Goal: Information Seeking & Learning: Learn about a topic

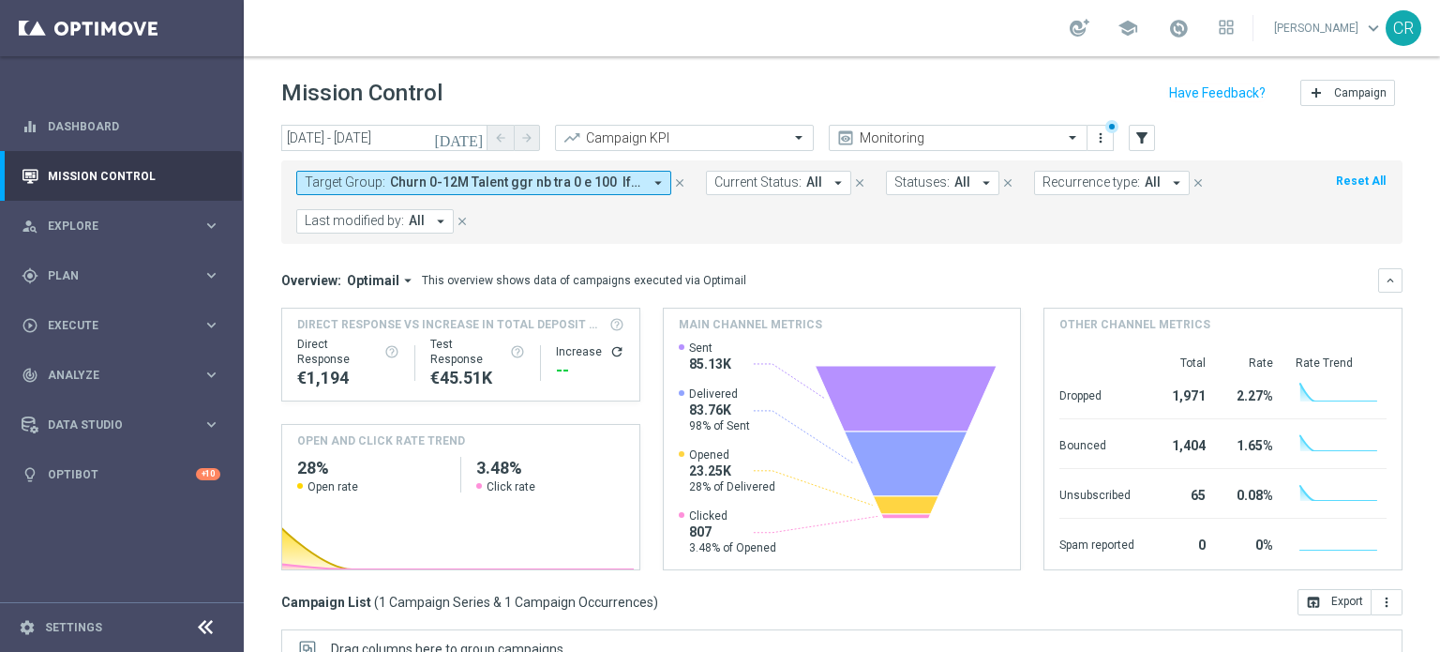
click at [634, 184] on span "Churn 0-12M Talent ggr nb tra 0 e 100 lftime 1st Casino" at bounding box center [516, 182] width 252 height 16
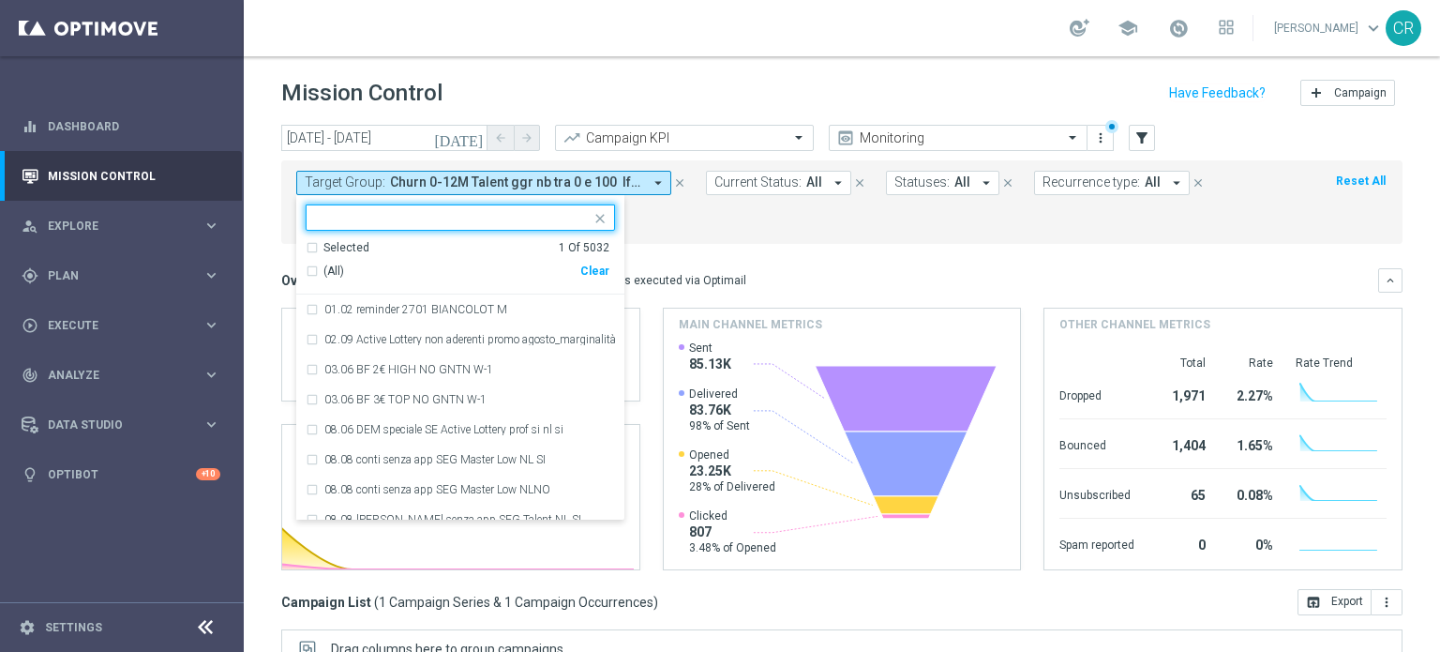
click at [0, 0] on div "Clear" at bounding box center [0, 0] width 0 height 0
click at [557, 217] on input "text" at bounding box center [453, 218] width 275 height 16
paste input "Giocanti Talent M-1 non Active mtd 1st Slot lm"
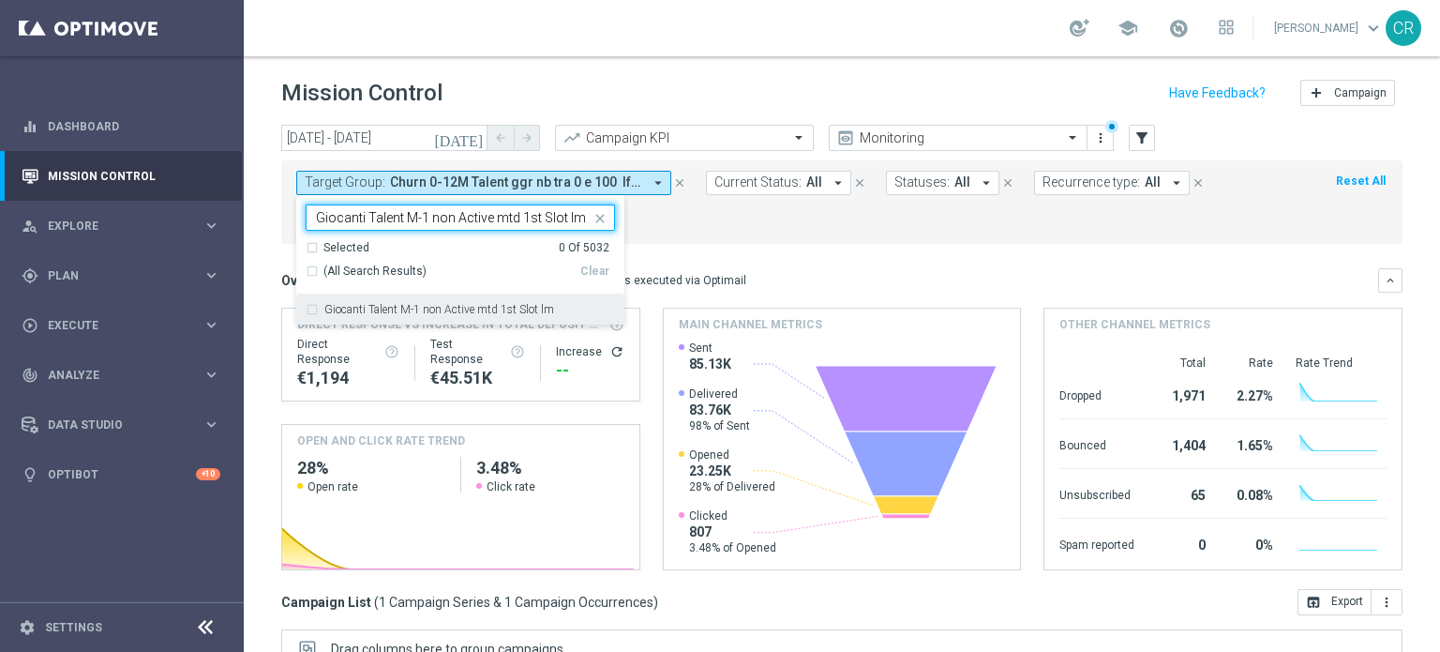
click at [496, 306] on label "Giocanti Talent M-1 non Active mtd 1st Slot lm" at bounding box center [439, 309] width 230 height 11
type input "Giocanti Talent M-1 non Active mtd 1st Slot lm"
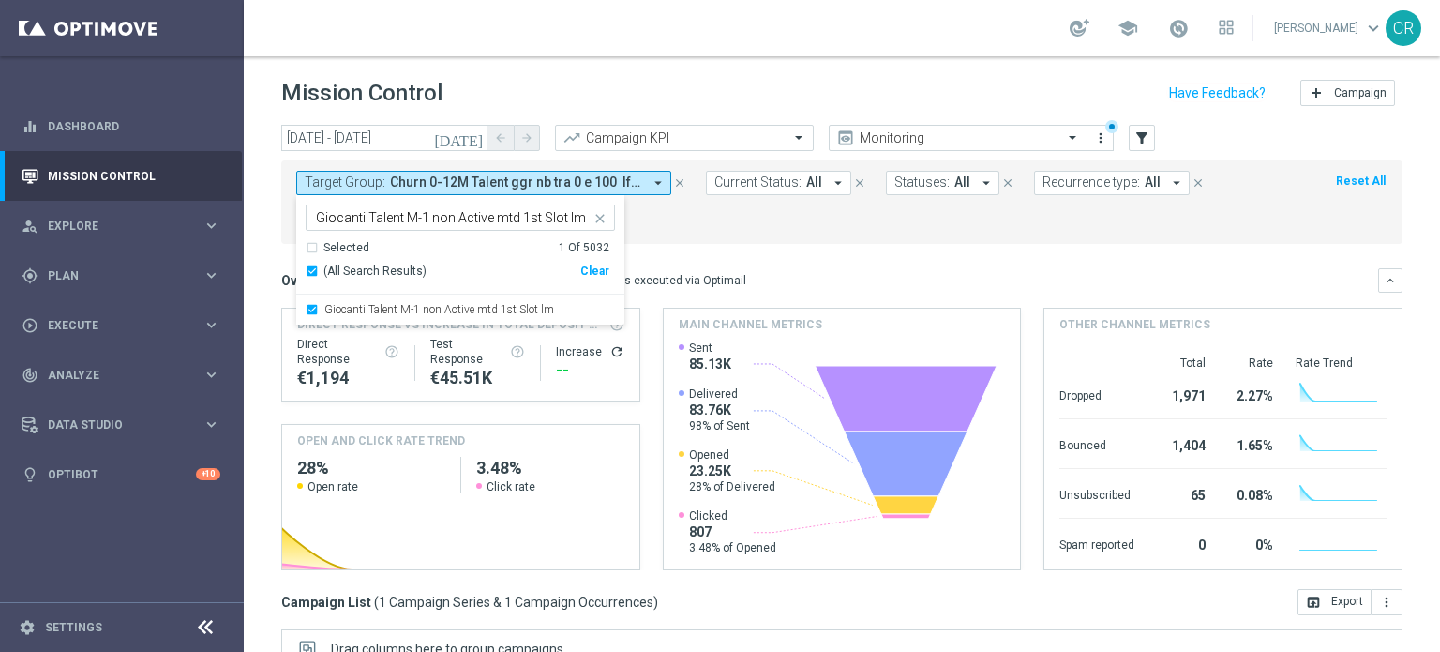
click at [743, 240] on div "Target Group: Churn 0-12M Talent ggr nb tra 0 e 100 lftime 1st Casino arrow_dro…" at bounding box center [841, 201] width 1121 height 83
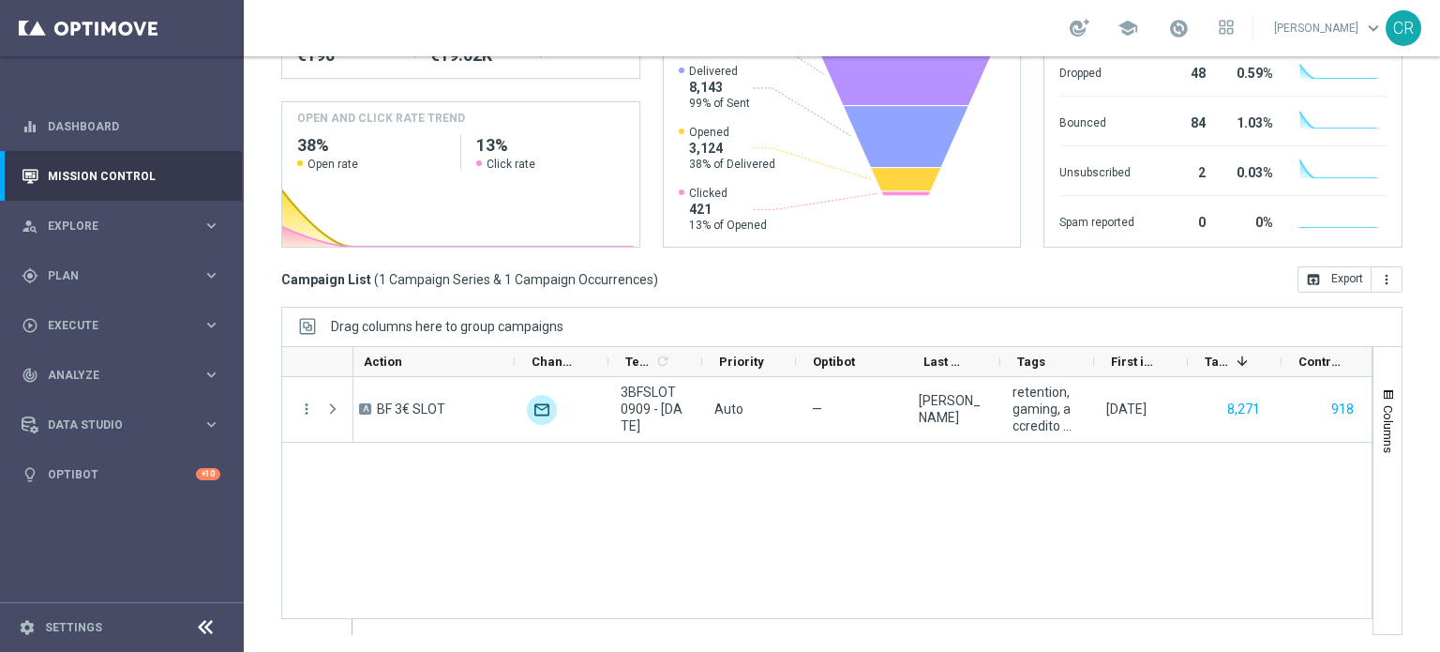
scroll to position [0, 579]
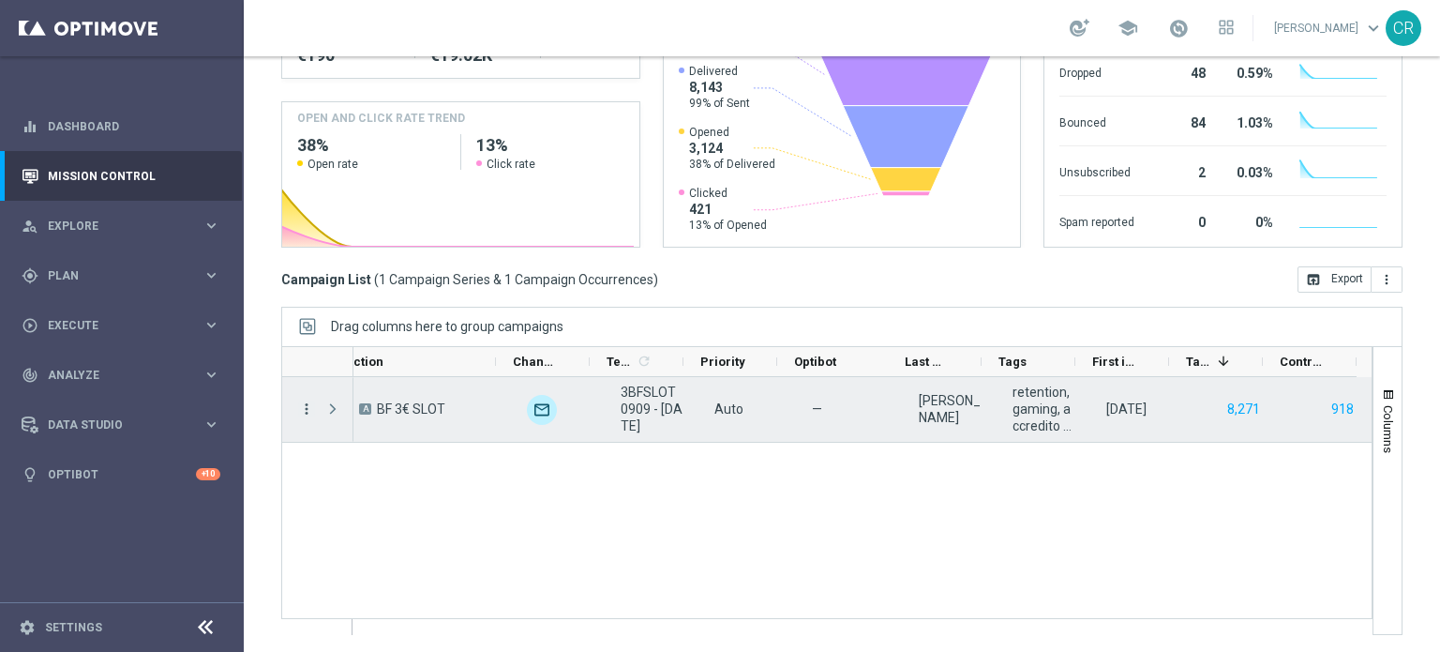
click at [302, 404] on icon "more_vert" at bounding box center [306, 408] width 17 height 17
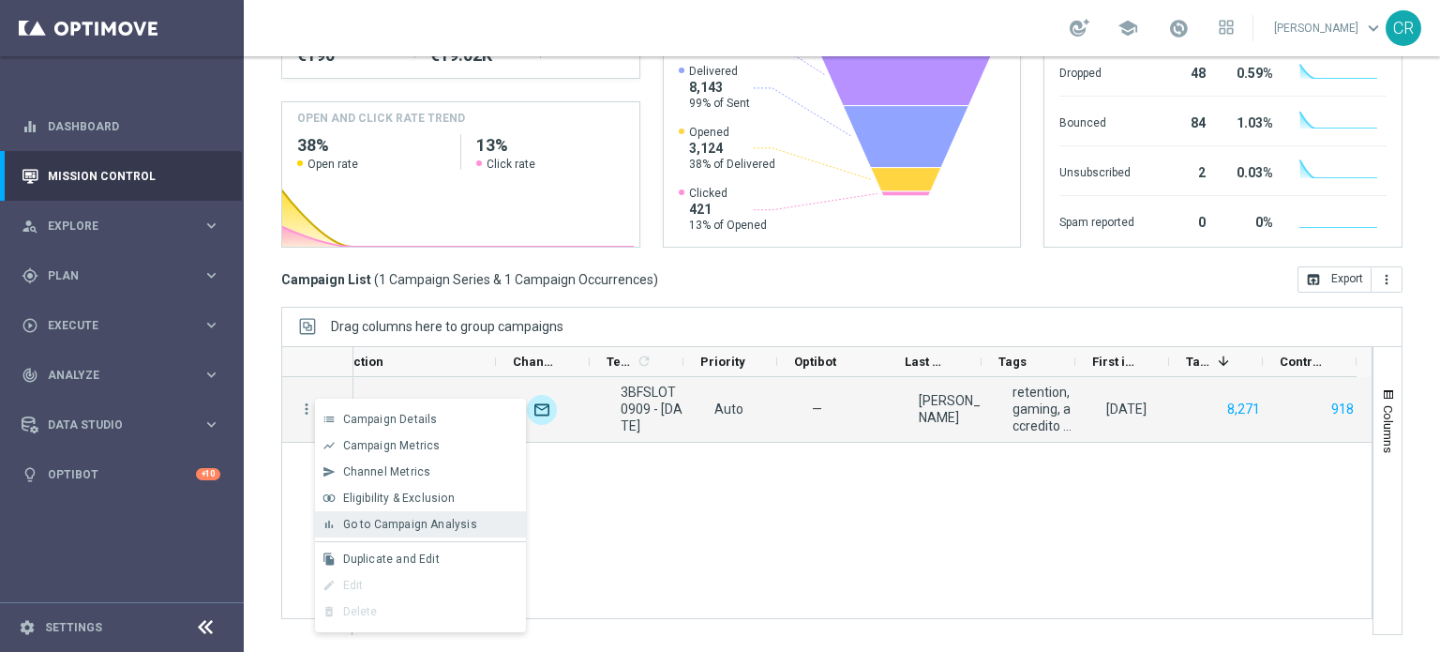
click at [383, 522] on span "Go to Campaign Analysis" at bounding box center [410, 524] width 134 height 13
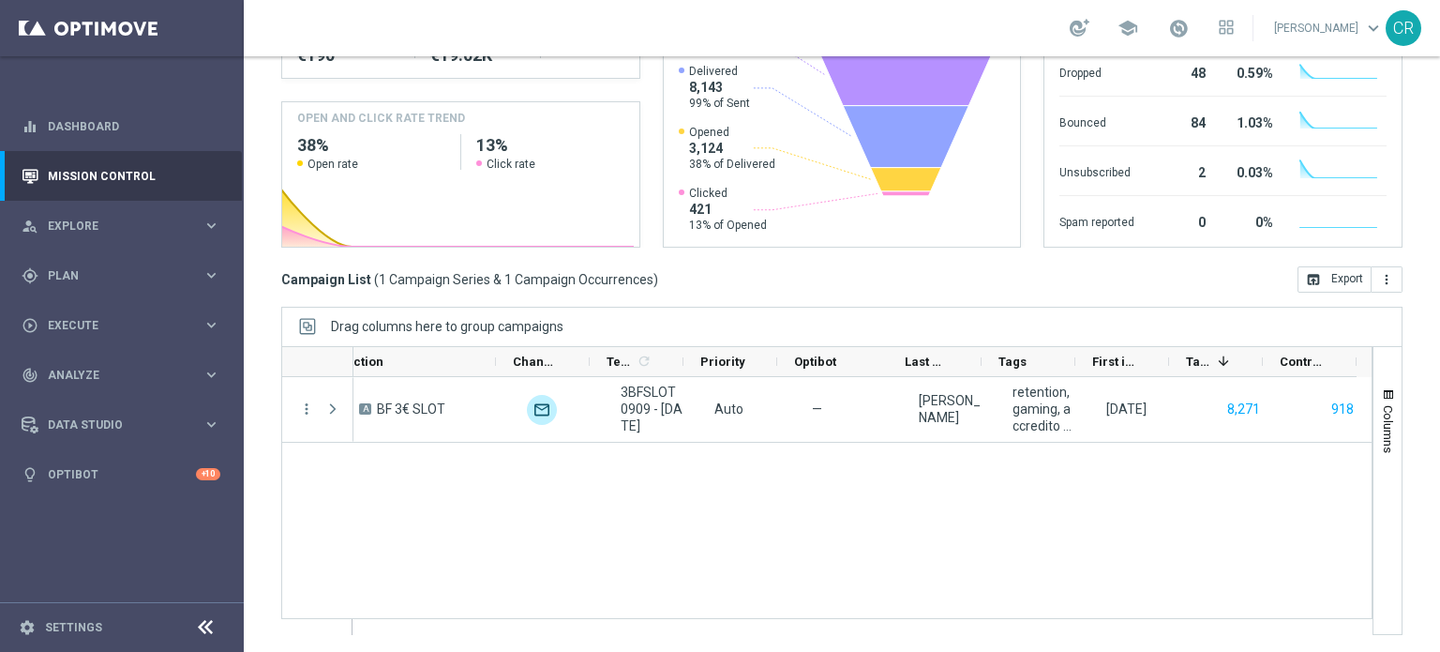
click at [950, 564] on div "Giocanti Talent M-1 non Active mtd 1st Slot lm A BF 3€ SLOT unfold_more 3BFSLOT…" at bounding box center [862, 505] width 1018 height 257
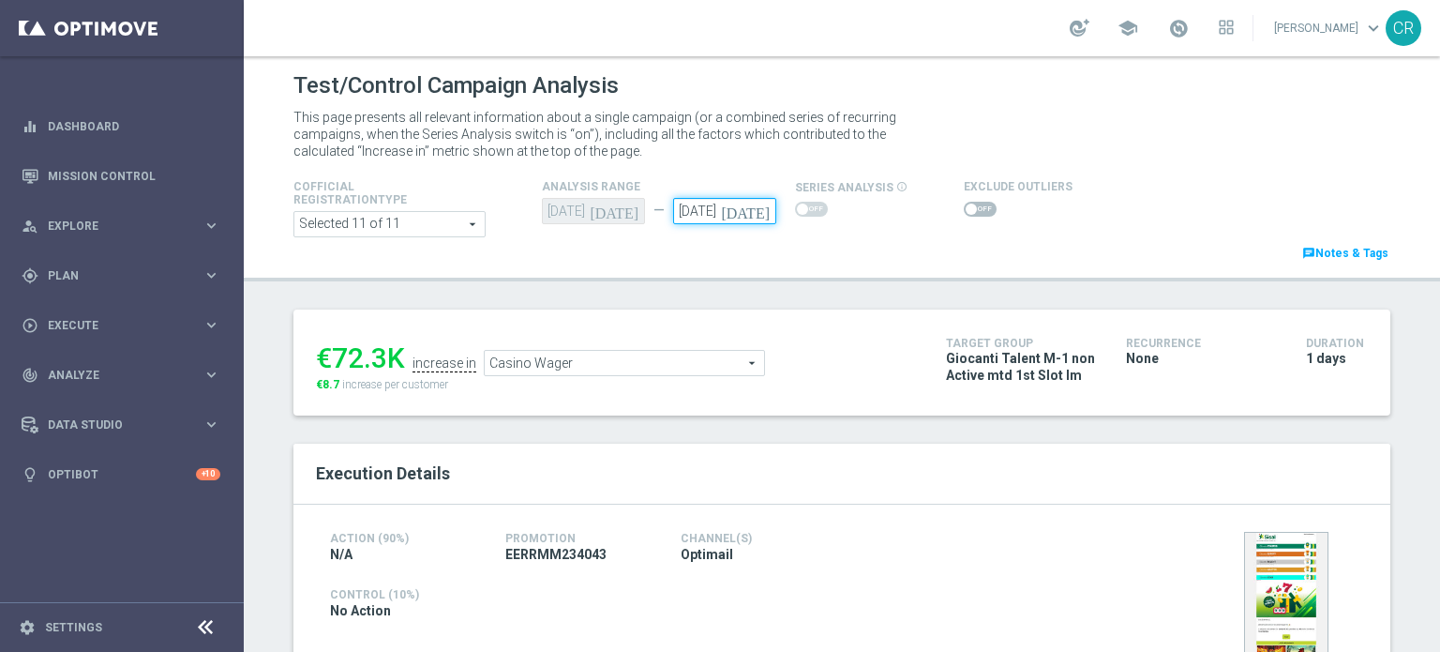
click at [702, 218] on input "[DATE]" at bounding box center [724, 211] width 103 height 26
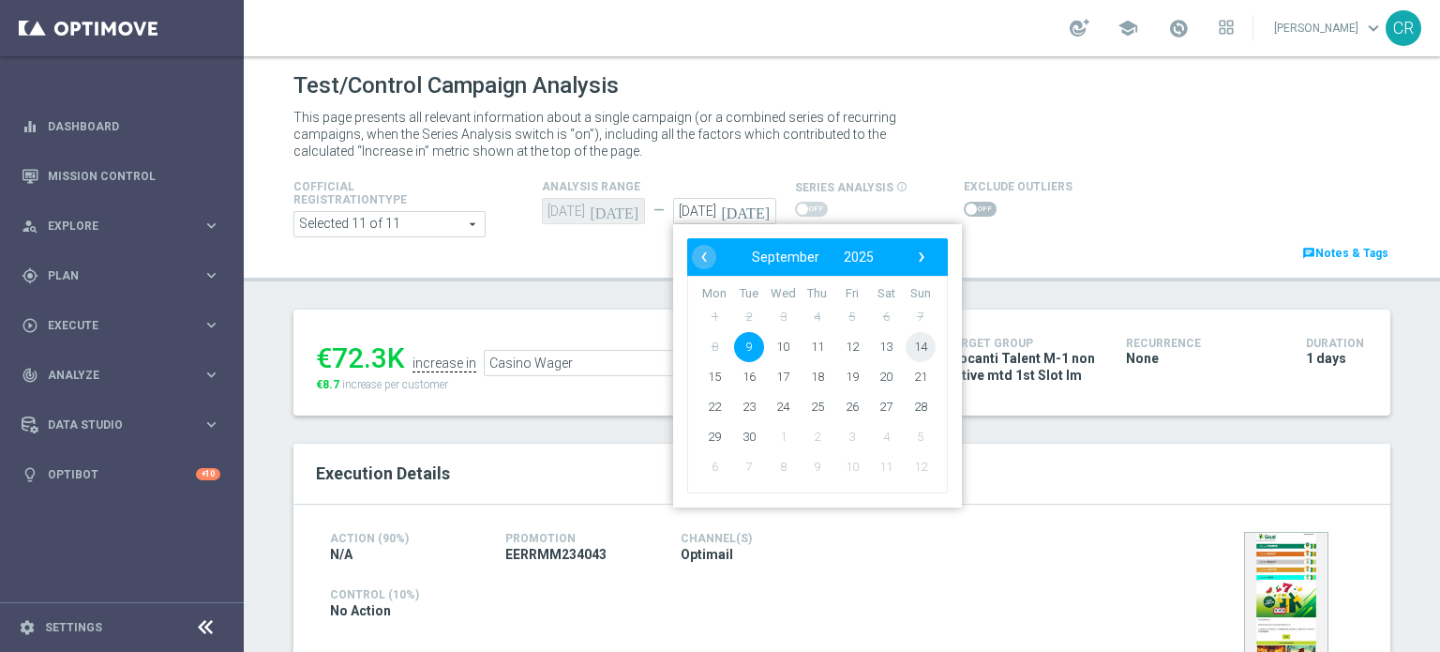
click at [924, 346] on span "14" at bounding box center [921, 347] width 30 height 30
type input "14 Sep 2025"
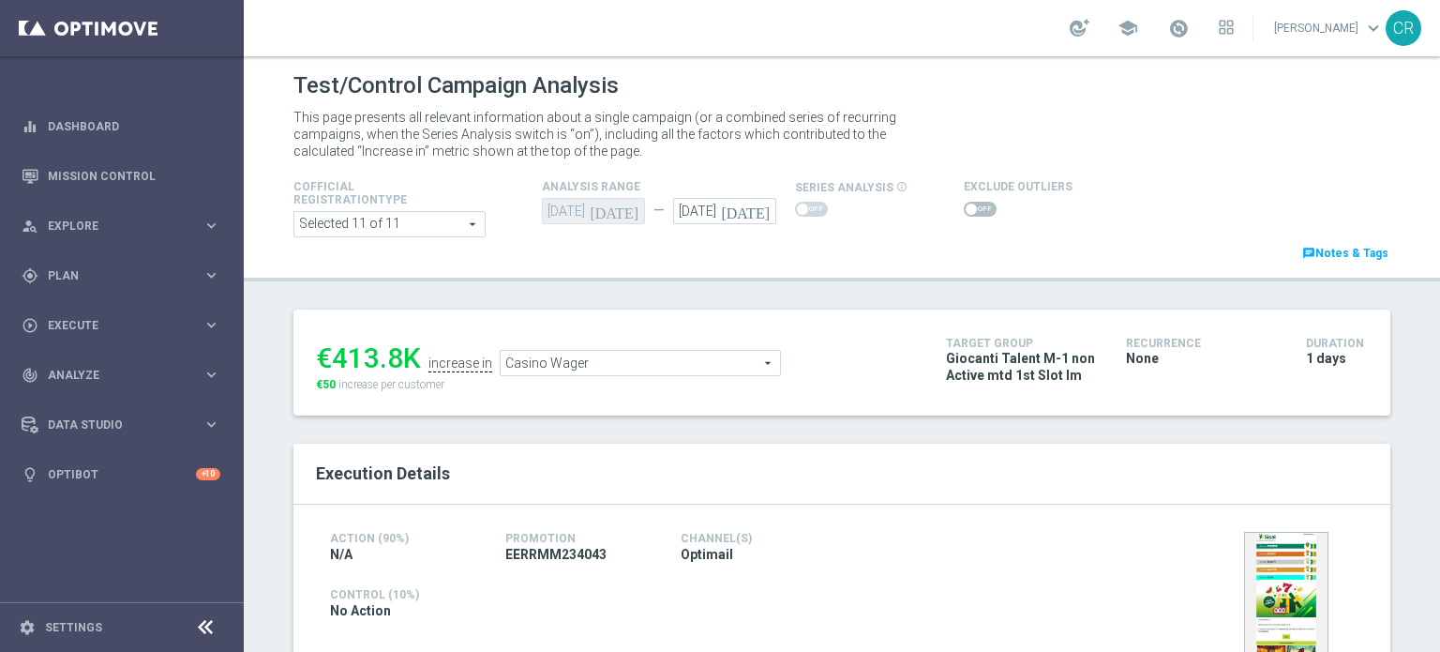
click at [659, 369] on span "Casino Wager" at bounding box center [640, 363] width 279 height 24
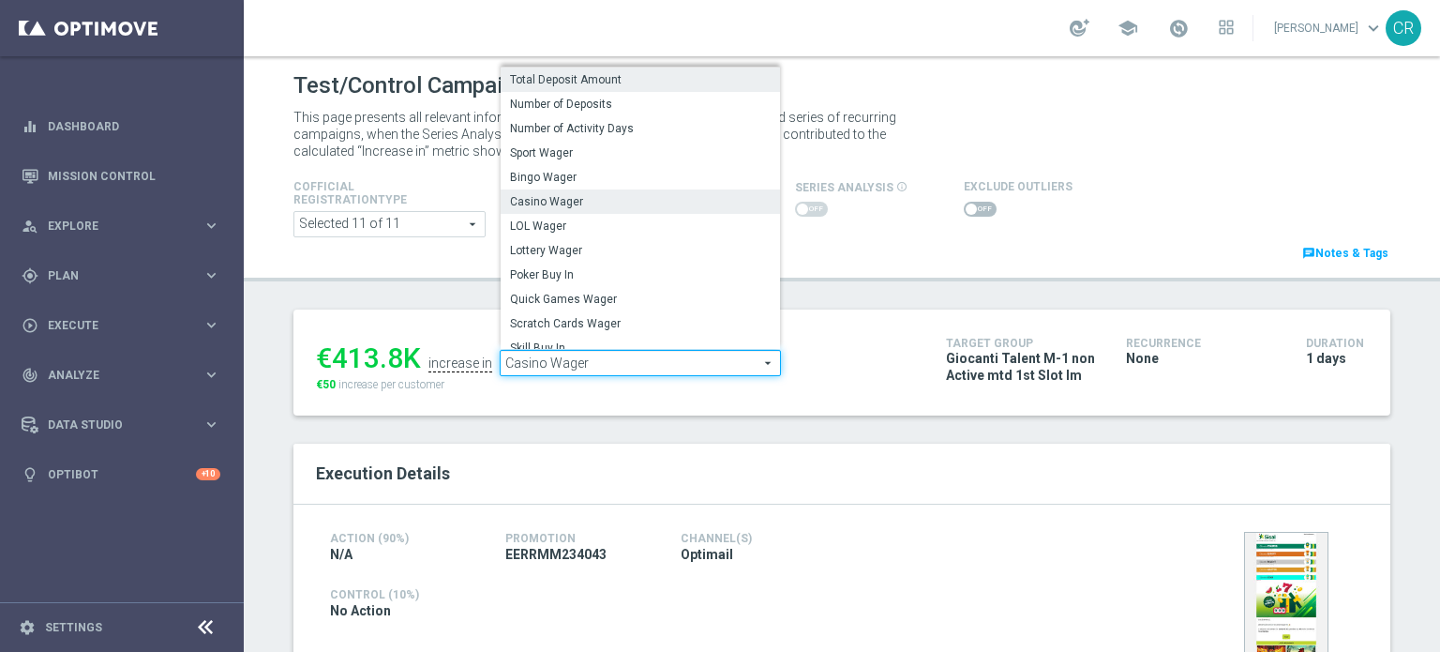
click at [629, 69] on label "Total Deposit Amount" at bounding box center [640, 80] width 279 height 24
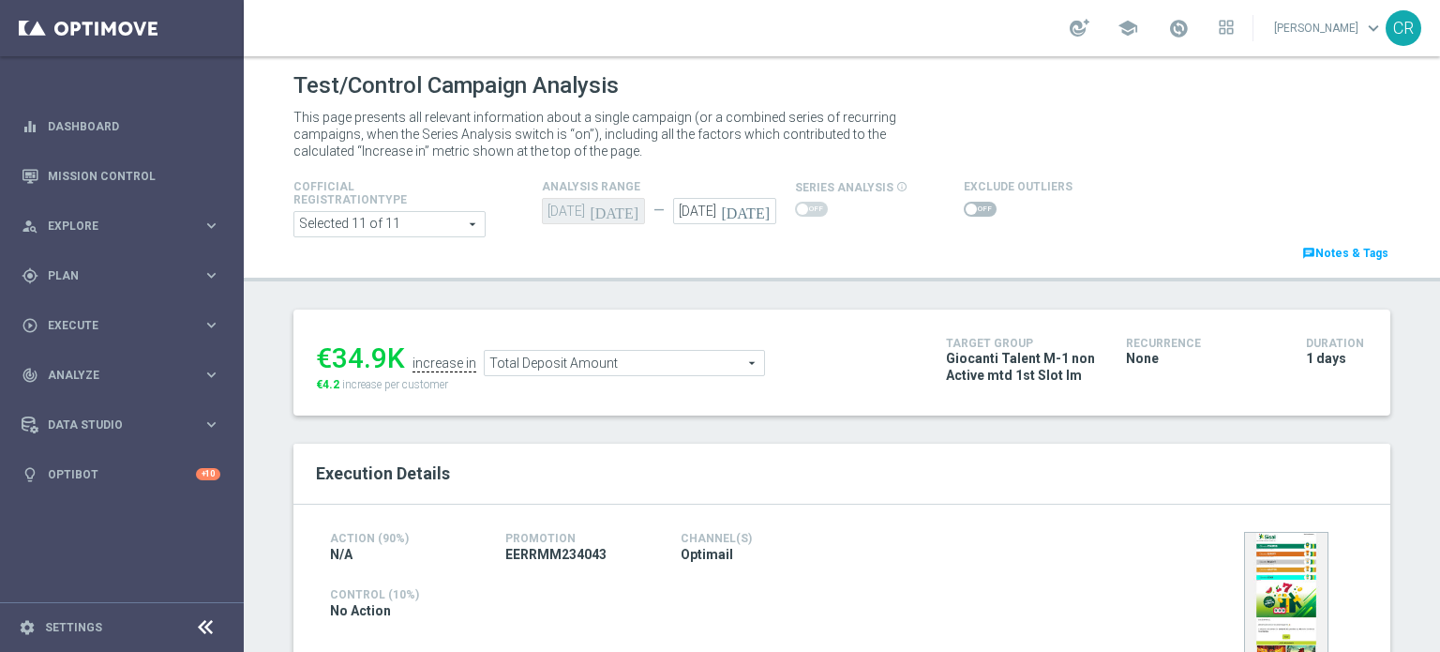
click at [645, 355] on span "Total Deposit Amount" at bounding box center [624, 363] width 279 height 24
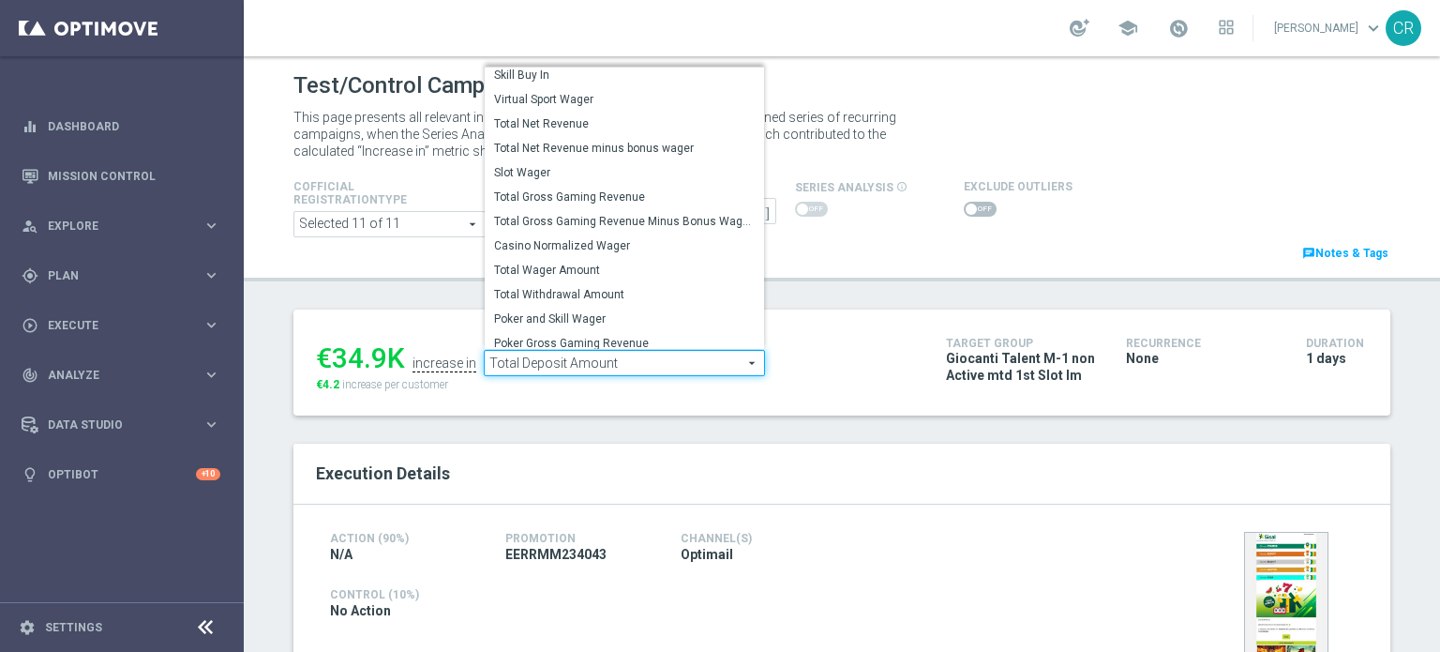
scroll to position [268, 0]
click at [623, 269] on span "Total Wager Amount" at bounding box center [624, 264] width 261 height 15
type input "Total Wager Amount"
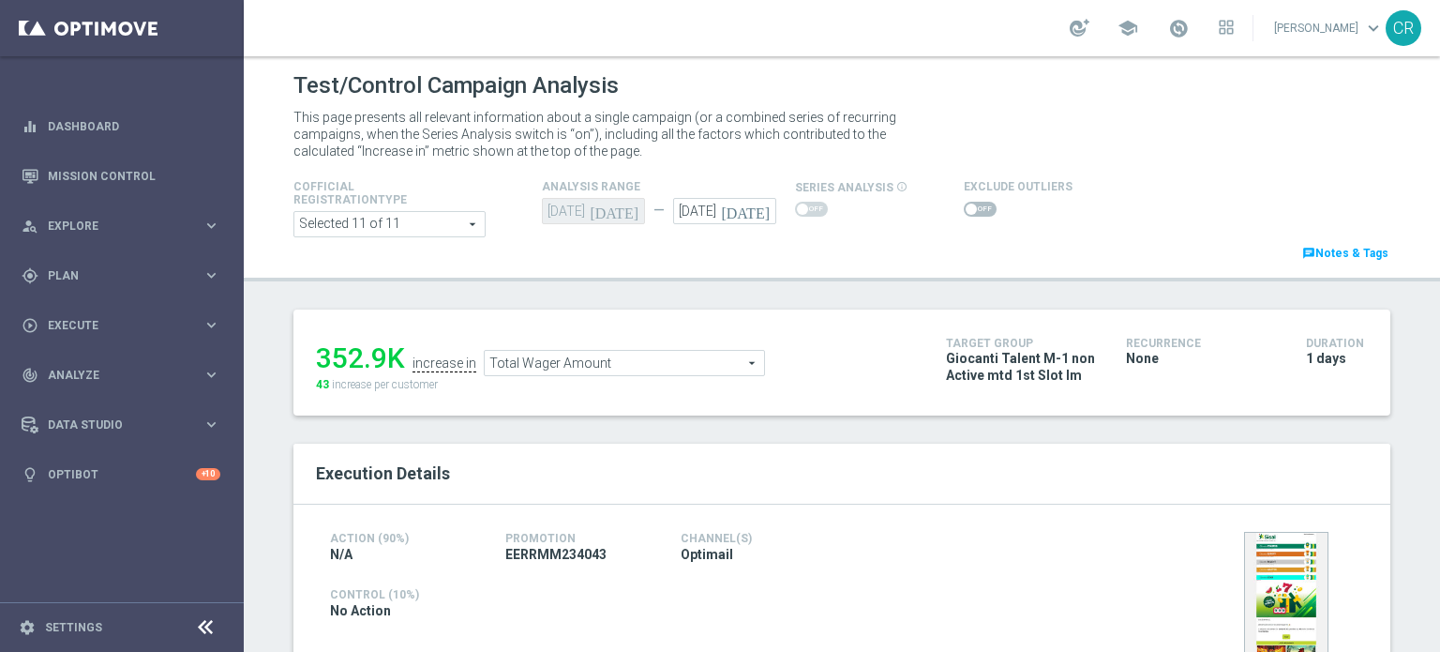
scroll to position [469, 0]
